Goal: Transaction & Acquisition: Purchase product/service

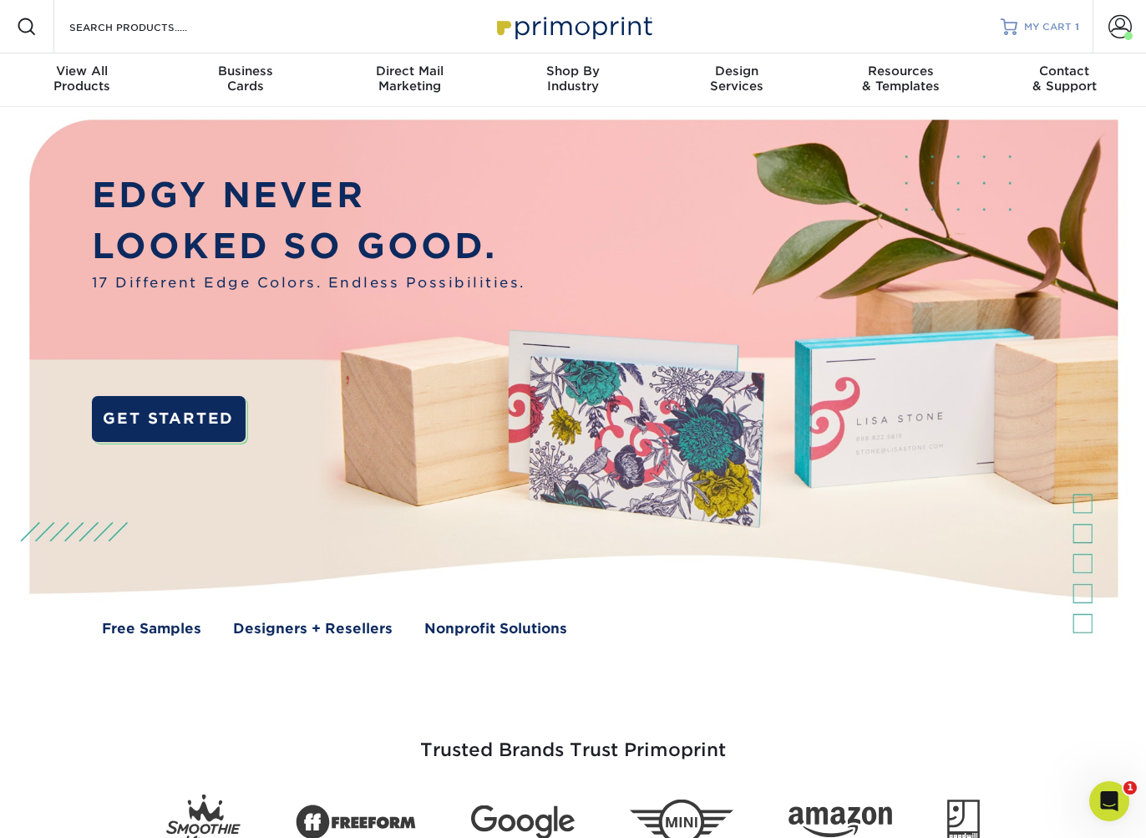
click at [1057, 31] on span "MY CART" at bounding box center [1048, 27] width 48 height 14
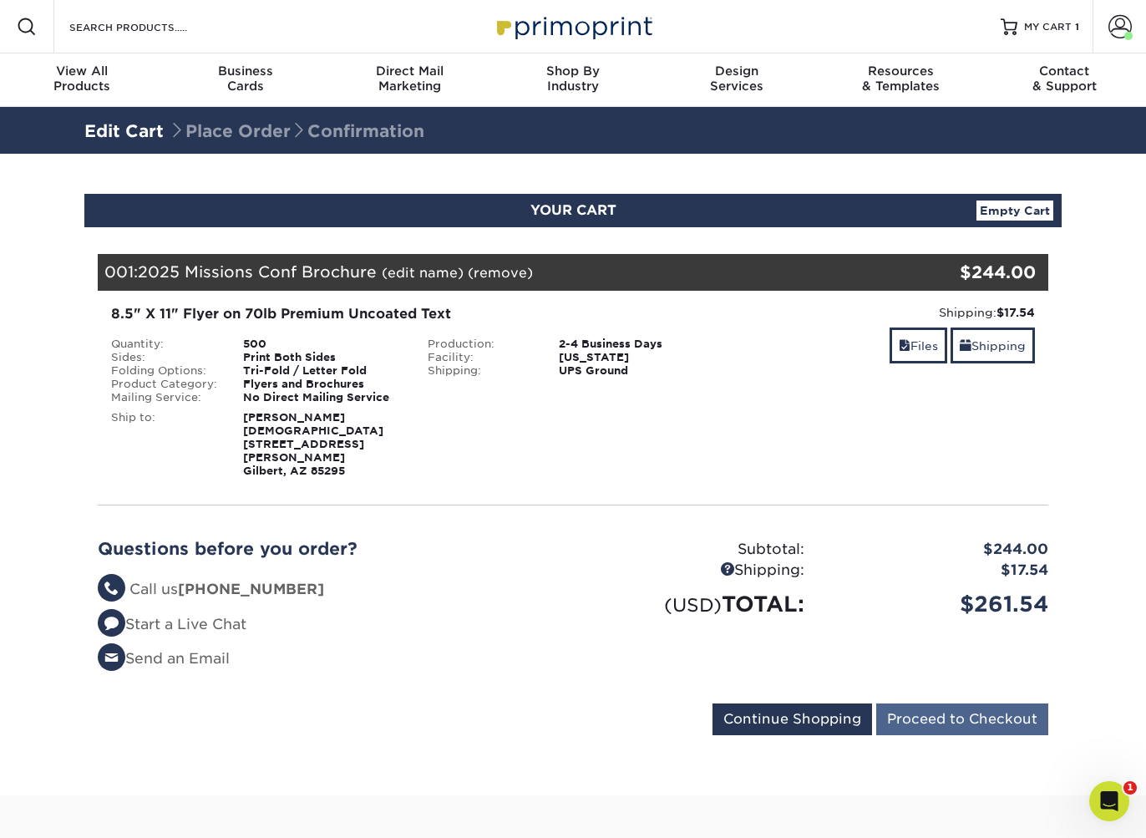
click at [962, 718] on input "Proceed to Checkout" at bounding box center [962, 719] width 172 height 32
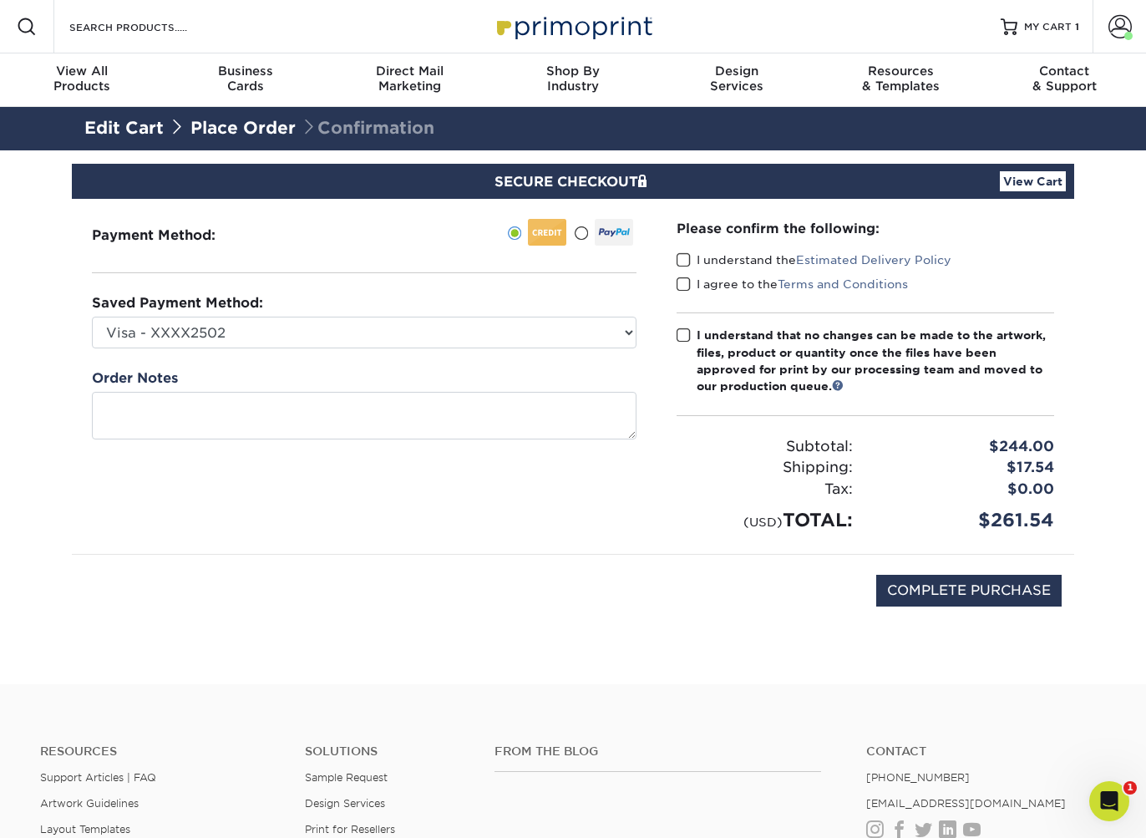
click at [681, 262] on span at bounding box center [683, 260] width 14 height 16
click at [0, 0] on input "I understand the Estimated Delivery Policy" at bounding box center [0, 0] width 0 height 0
click at [686, 282] on span at bounding box center [683, 284] width 14 height 16
click at [0, 0] on input "I agree to the Terms and Conditions" at bounding box center [0, 0] width 0 height 0
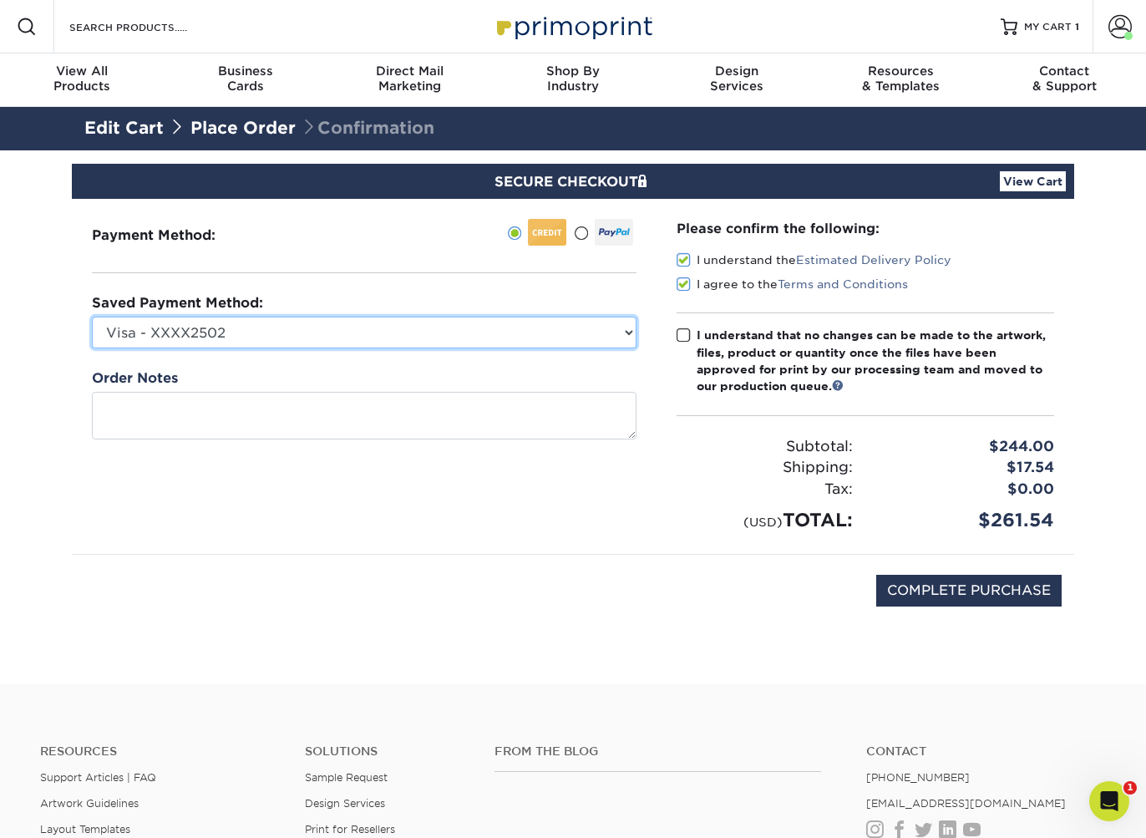
select select "74810"
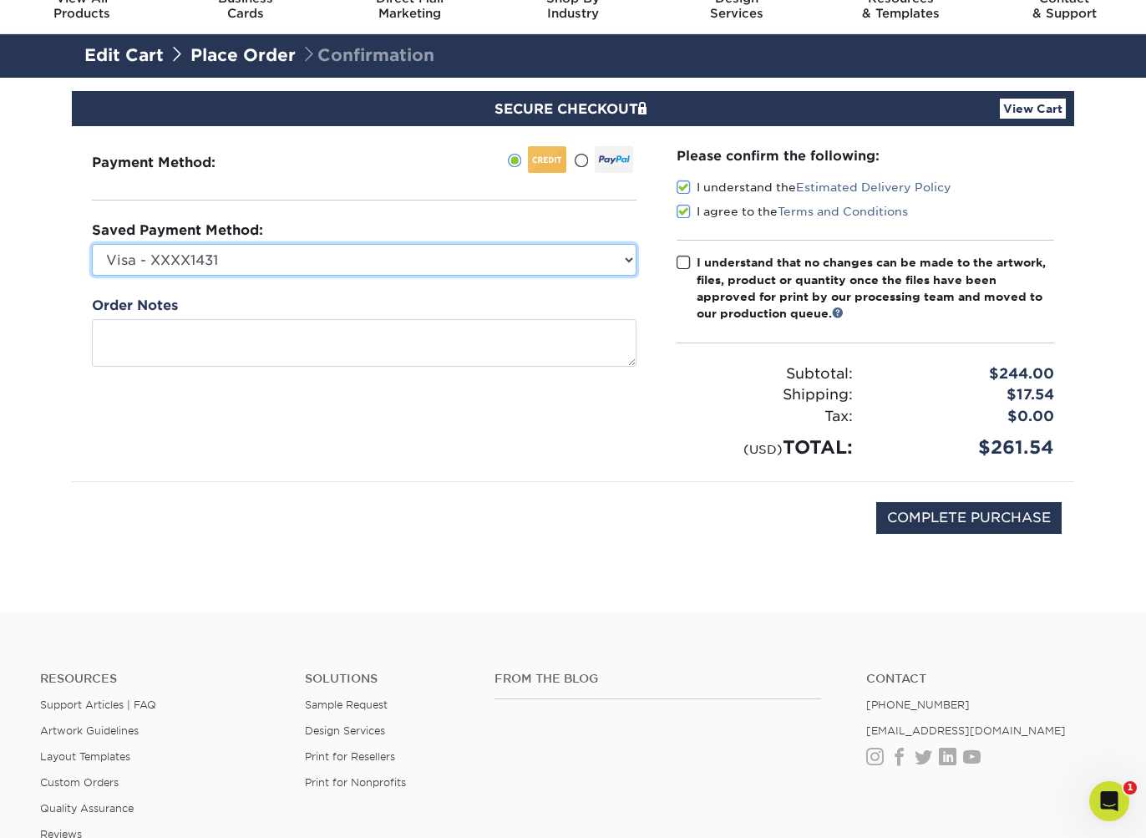
scroll to position [68, 0]
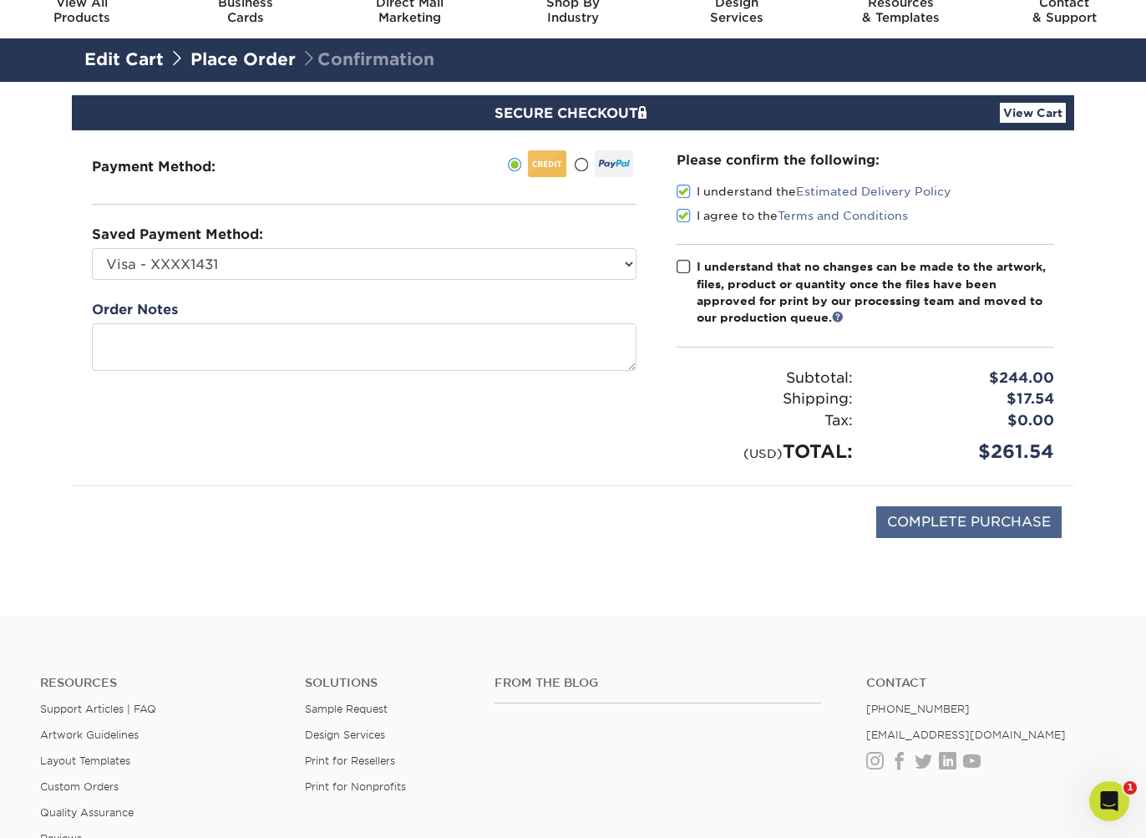
click at [975, 524] on input "COMPLETE PURCHASE" at bounding box center [968, 522] width 185 height 32
click at [686, 261] on span at bounding box center [683, 267] width 14 height 16
click at [0, 0] on input "I understand that no changes can be made to the artwork, files, product or quan…" at bounding box center [0, 0] width 0 height 0
click at [948, 523] on input "COMPLETE PURCHASE" at bounding box center [968, 522] width 185 height 32
type input "PROCESSING, PLEASE WAIT..."
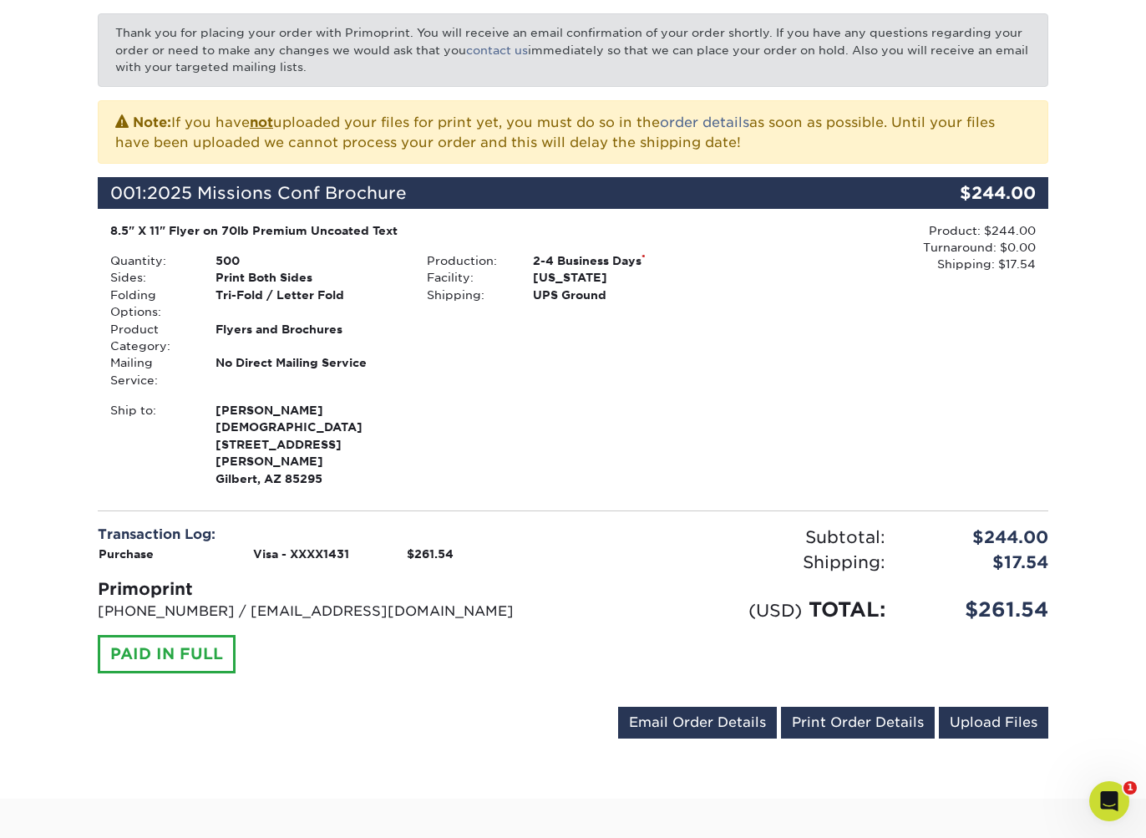
scroll to position [289, 0]
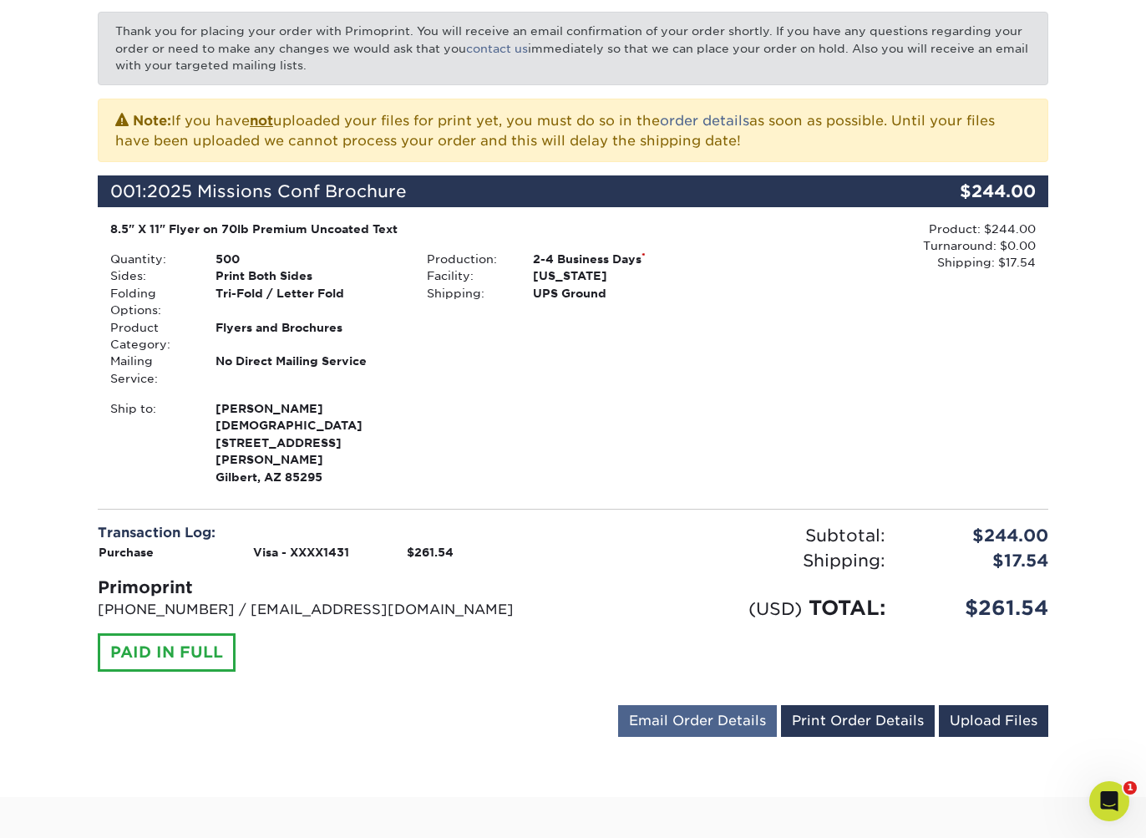
click at [716, 707] on link "Email Order Details" at bounding box center [697, 721] width 159 height 32
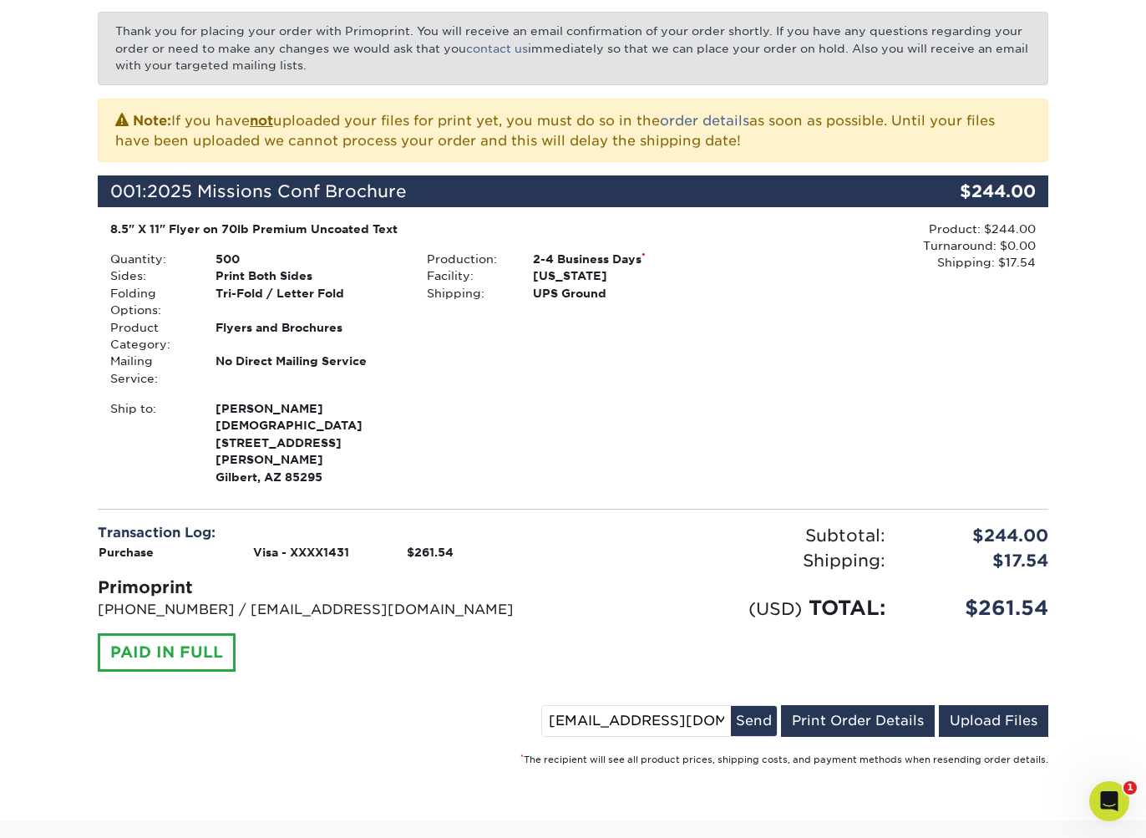
drag, startPoint x: 600, startPoint y: 711, endPoint x: 499, endPoint y: 719, distance: 102.2
type input "[EMAIL_ADDRESS][DOMAIN_NAME]"
click at [752, 721] on button "Send" at bounding box center [754, 721] width 46 height 30
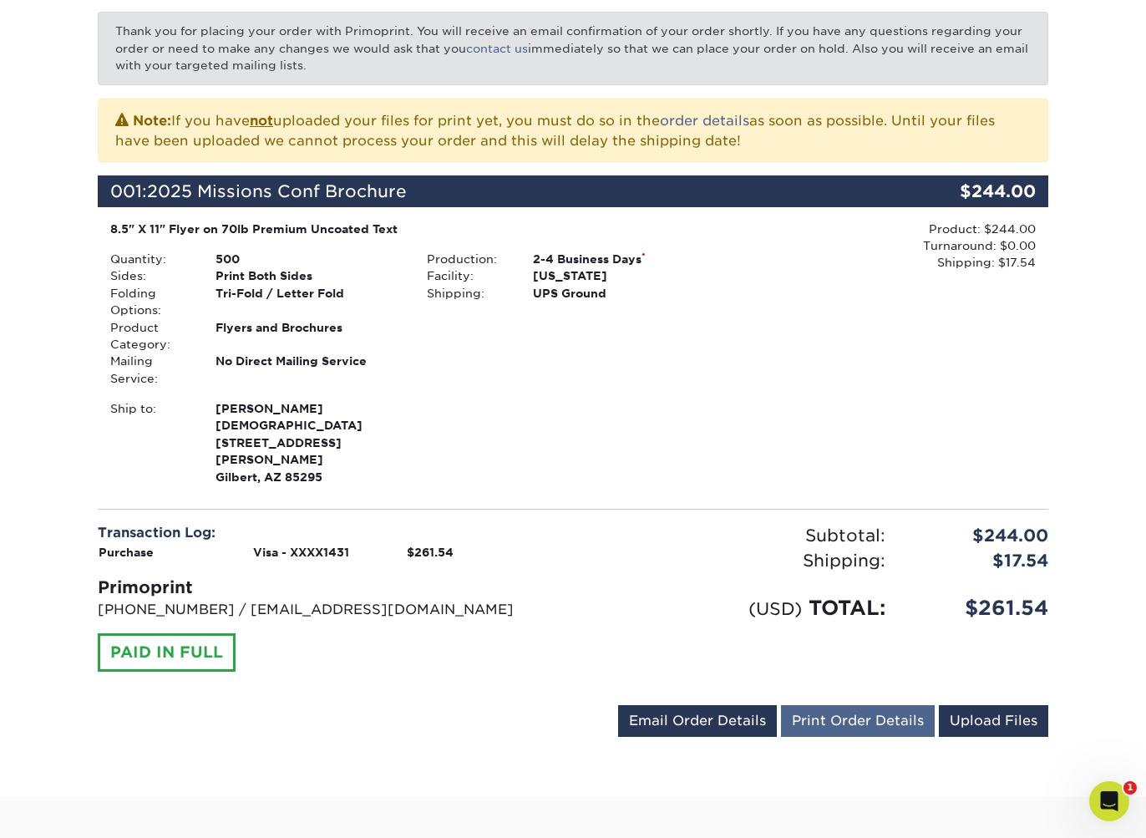
click at [859, 716] on link "Print Order Details" at bounding box center [858, 721] width 154 height 32
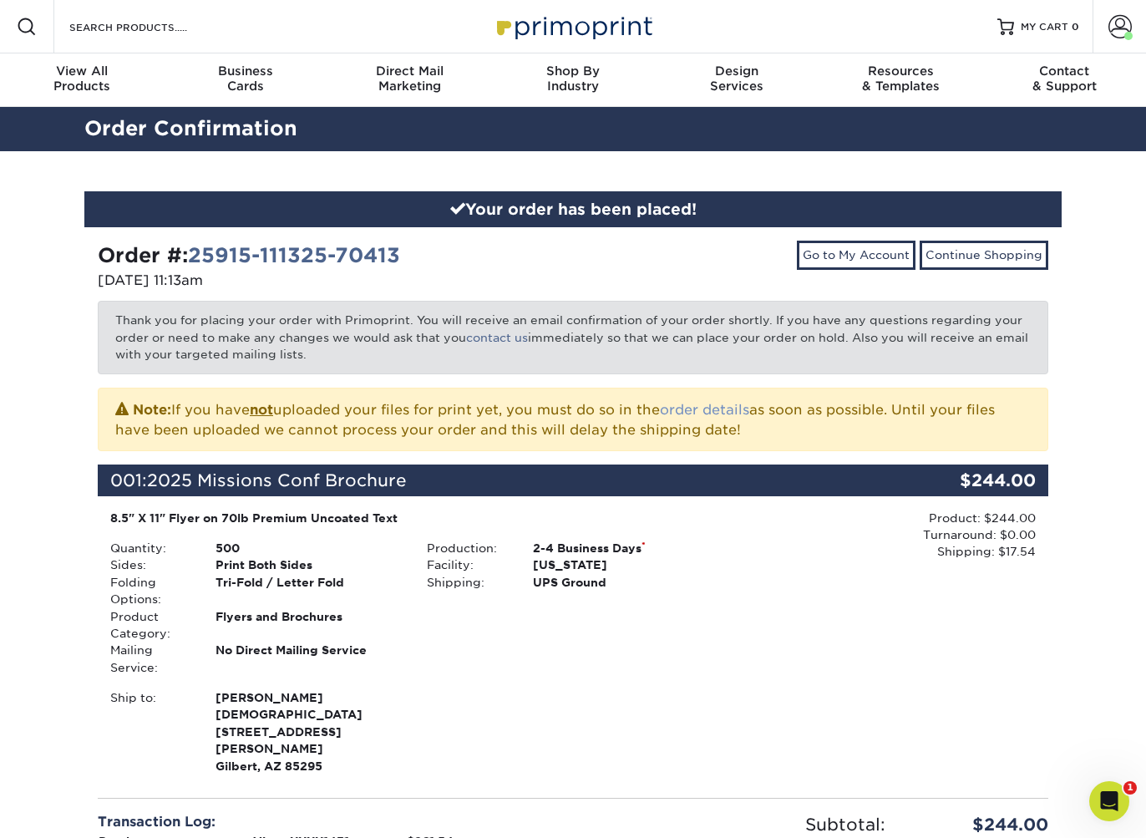
click at [712, 408] on link "order details" at bounding box center [704, 410] width 89 height 16
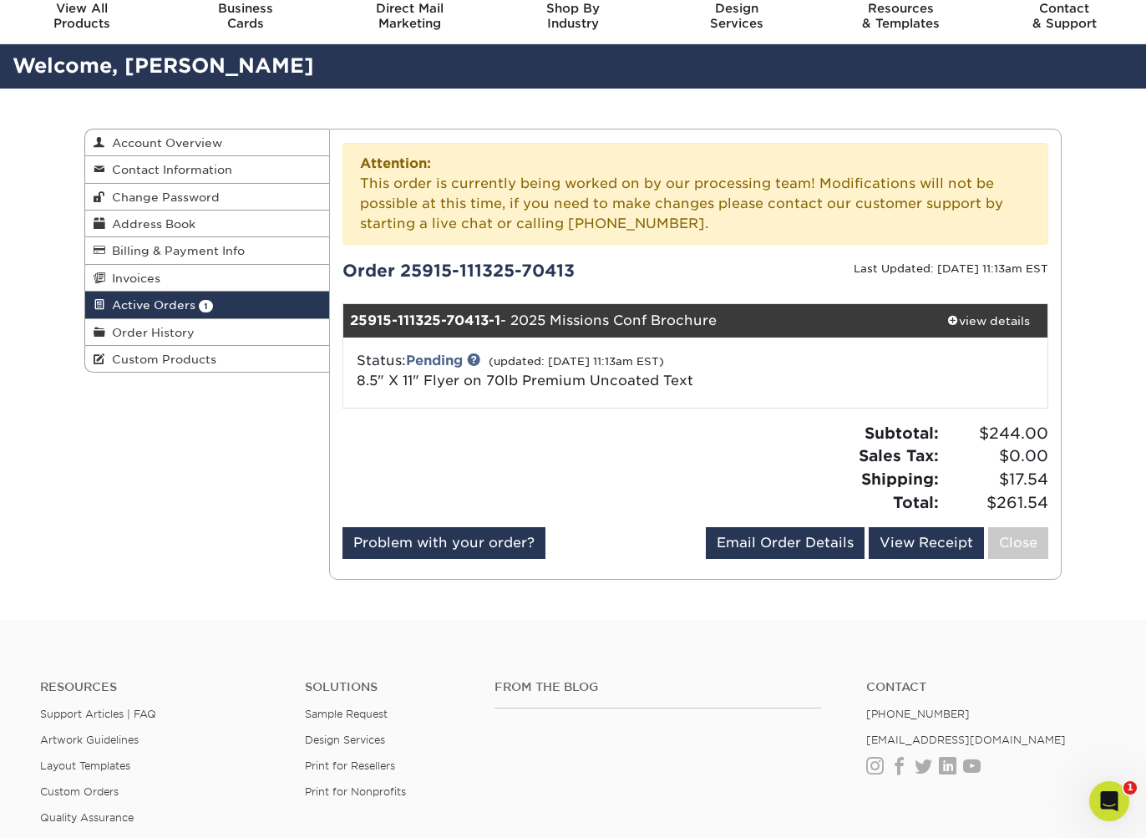
scroll to position [88, 0]
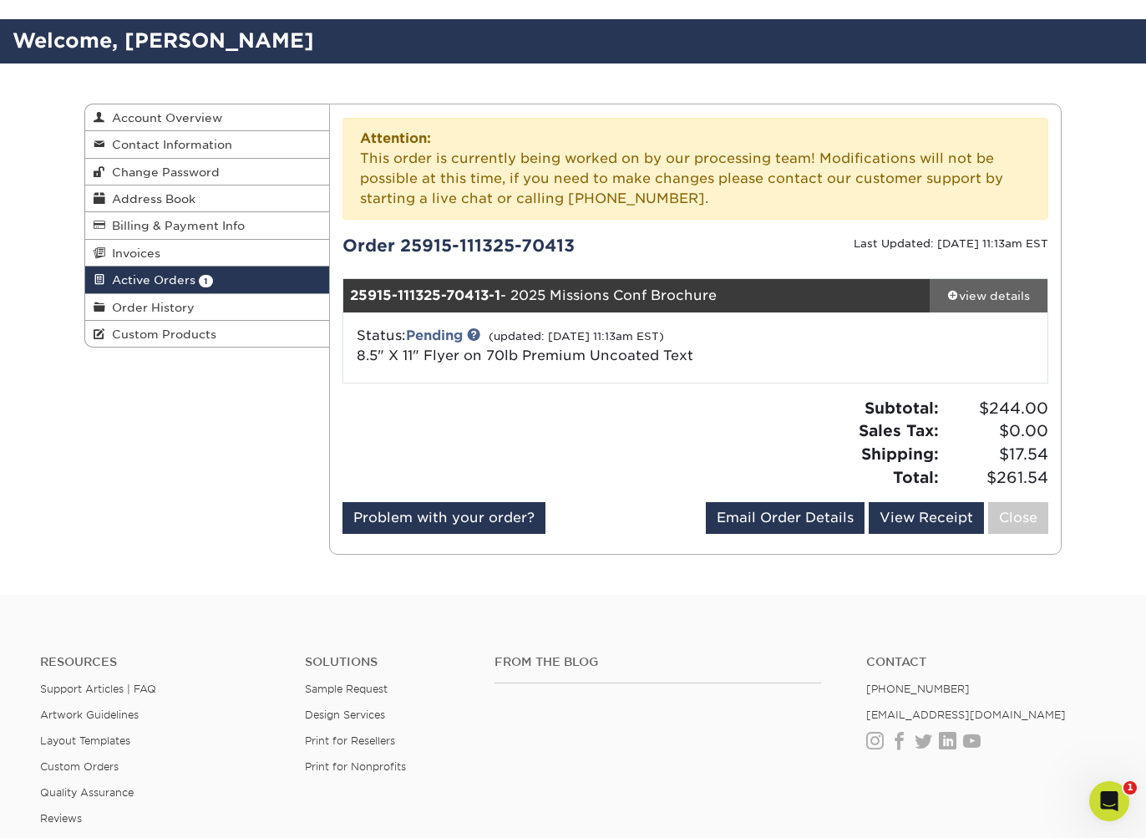
click at [991, 296] on div "view details" at bounding box center [989, 295] width 118 height 17
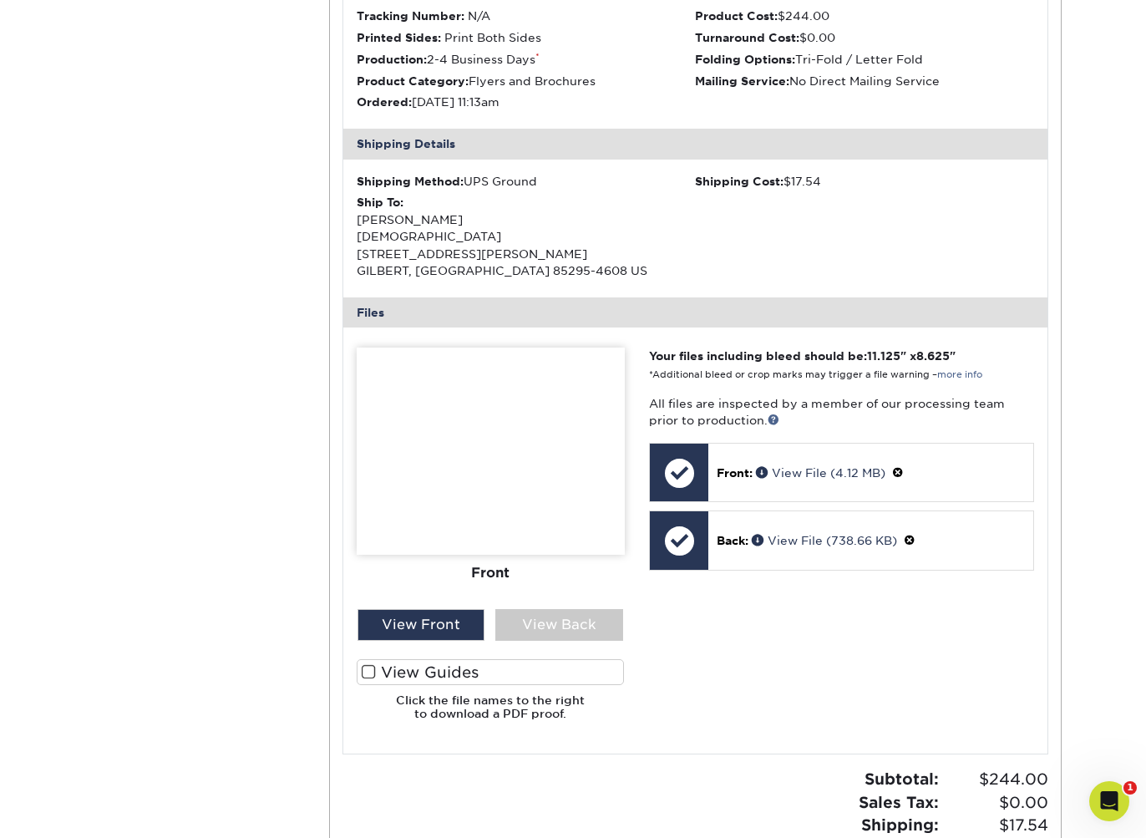
scroll to position [530, 0]
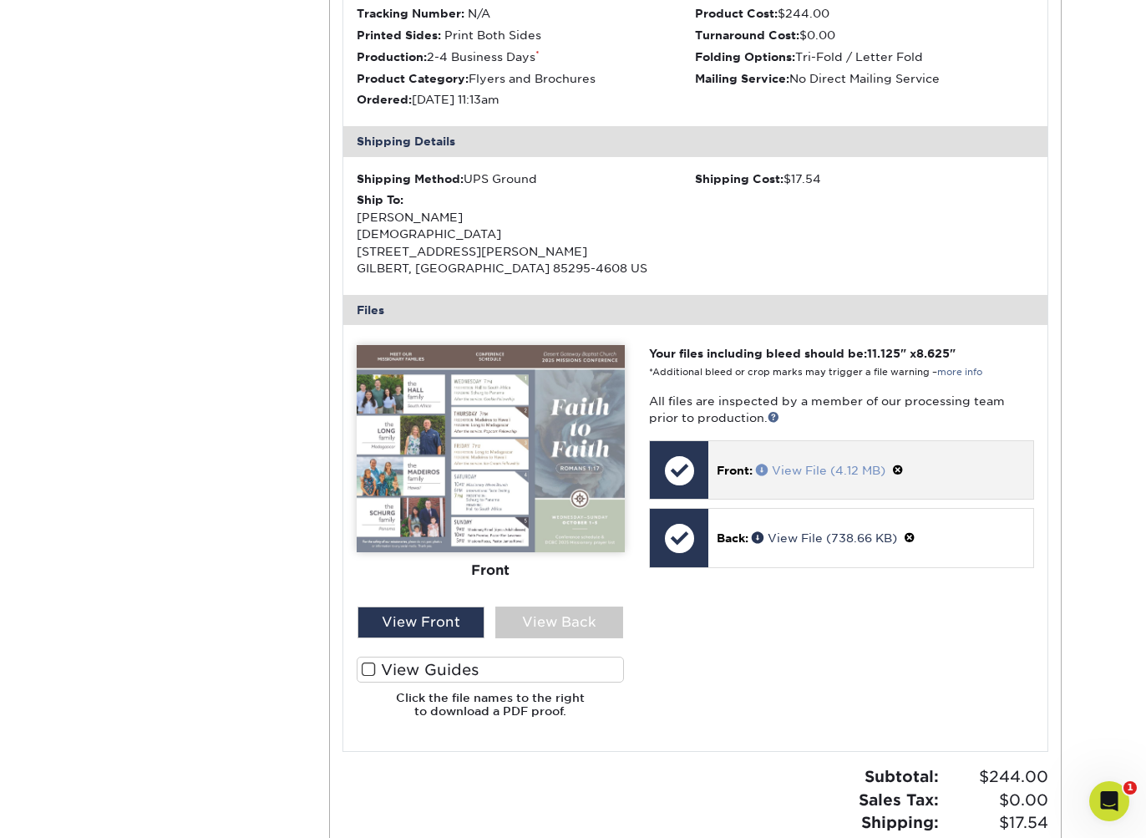
click at [823, 464] on link "View File (4.12 MB)" at bounding box center [820, 470] width 129 height 13
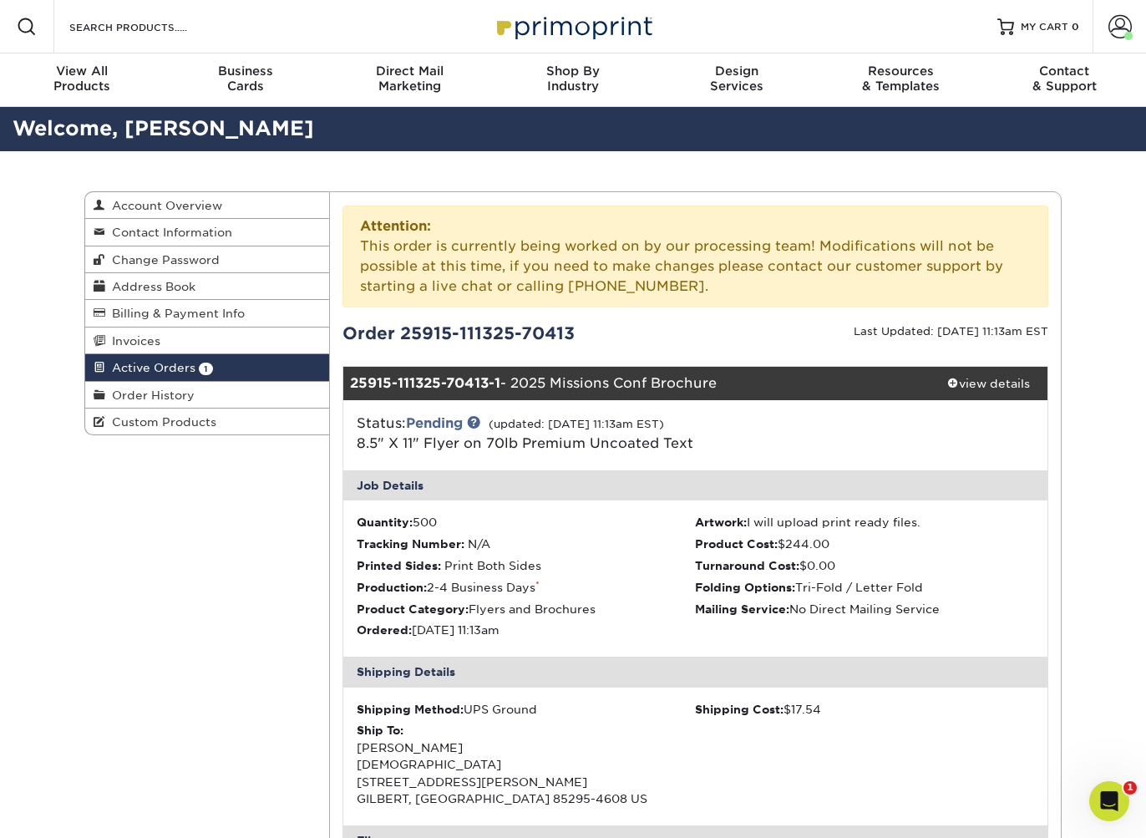
scroll to position [0, 0]
